Goal: Find specific page/section: Find specific page/section

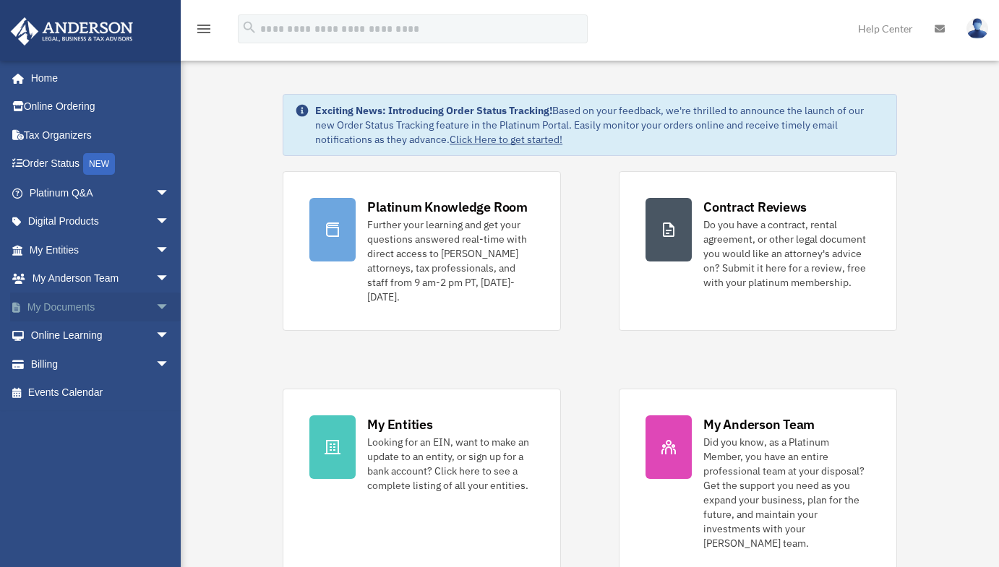
click at [155, 301] on span "arrow_drop_down" at bounding box center [169, 308] width 29 height 30
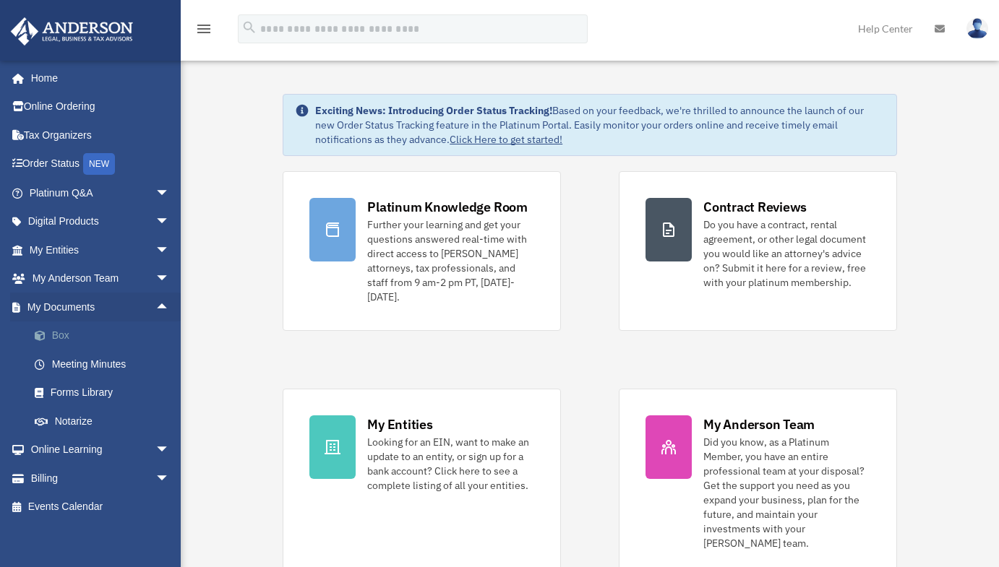
click at [115, 332] on link "Box" at bounding box center [105, 336] width 171 height 29
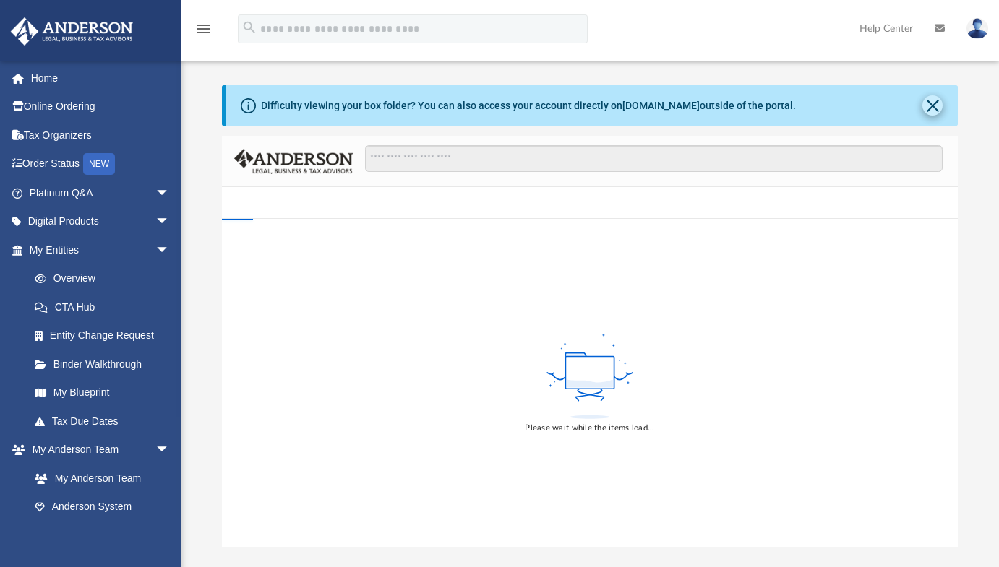
click at [929, 104] on button "Close" at bounding box center [932, 105] width 20 height 20
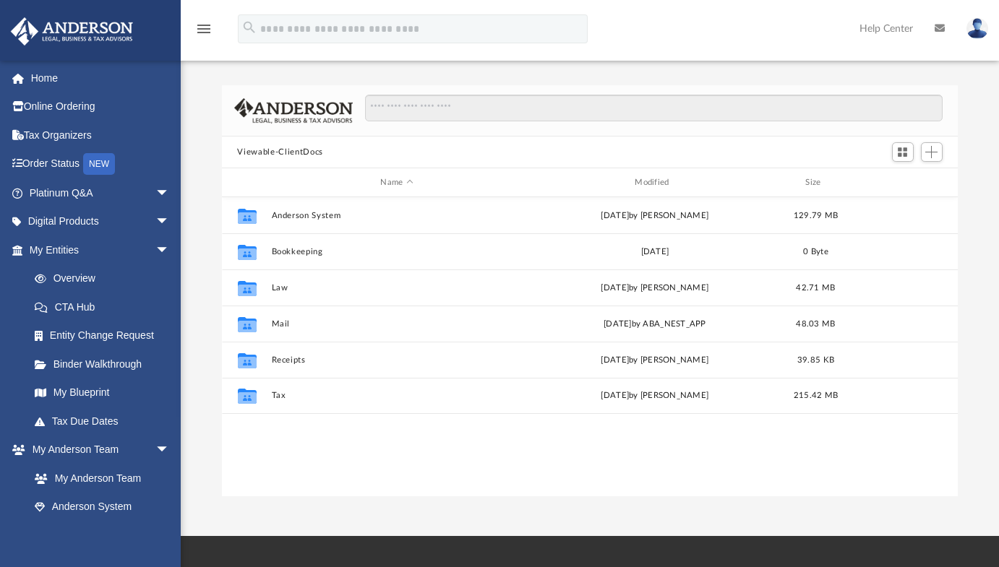
scroll to position [318, 726]
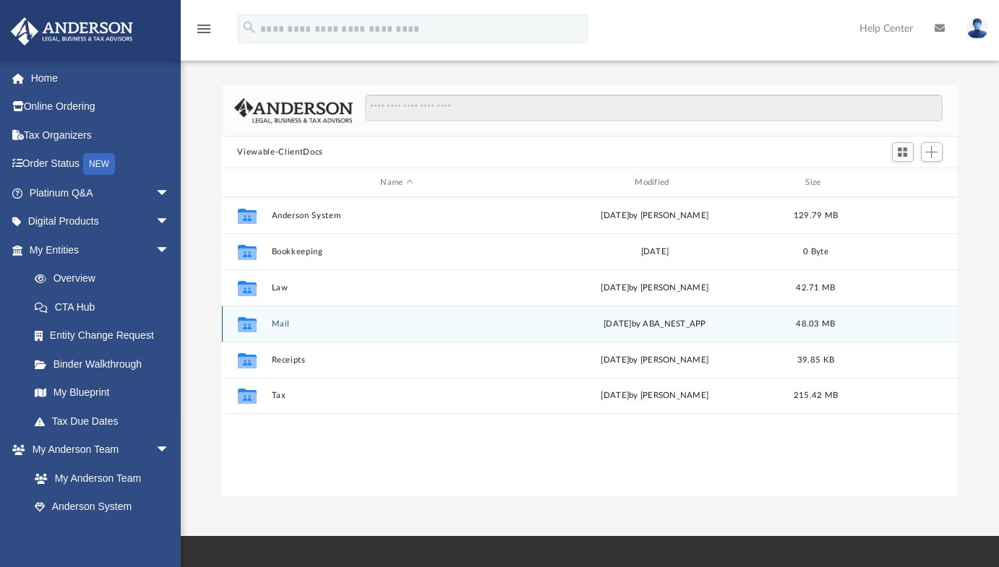
click at [285, 324] on button "Mail" at bounding box center [397, 323] width 252 height 9
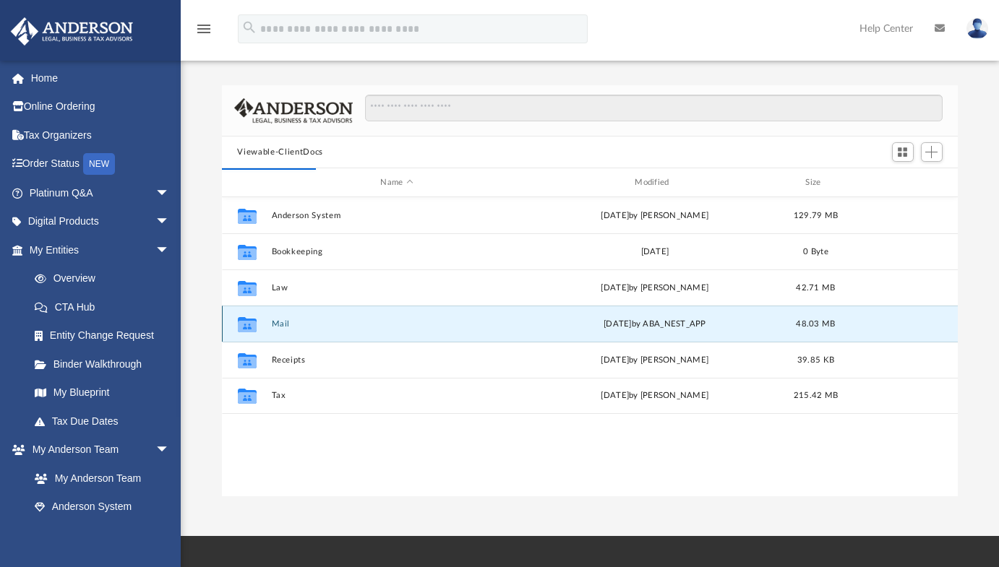
click at [242, 325] on icon "grid" at bounding box center [246, 326] width 19 height 12
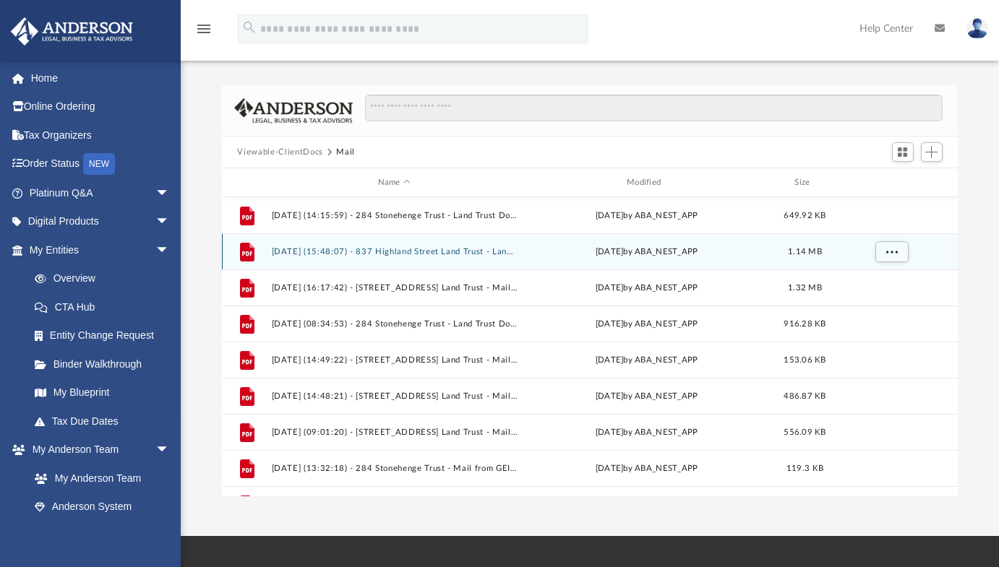
click at [458, 247] on button "[DATE] (15:48:07) - 837 Highland Street Land Trust - Land Trust Documents from …" at bounding box center [394, 251] width 246 height 9
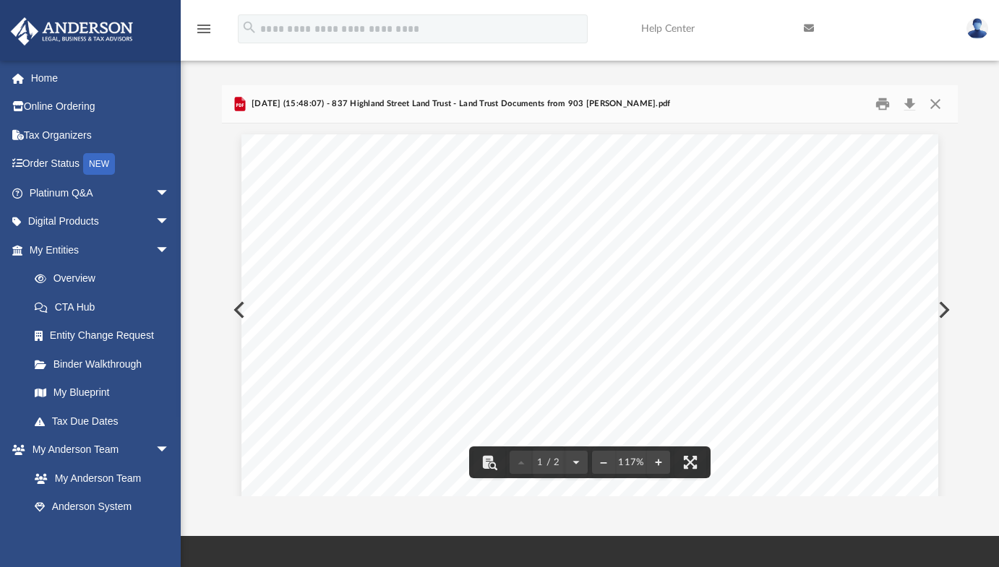
scroll to position [0, 0]
click at [936, 98] on button "Close" at bounding box center [935, 104] width 26 height 22
